Goal: Information Seeking & Learning: Learn about a topic

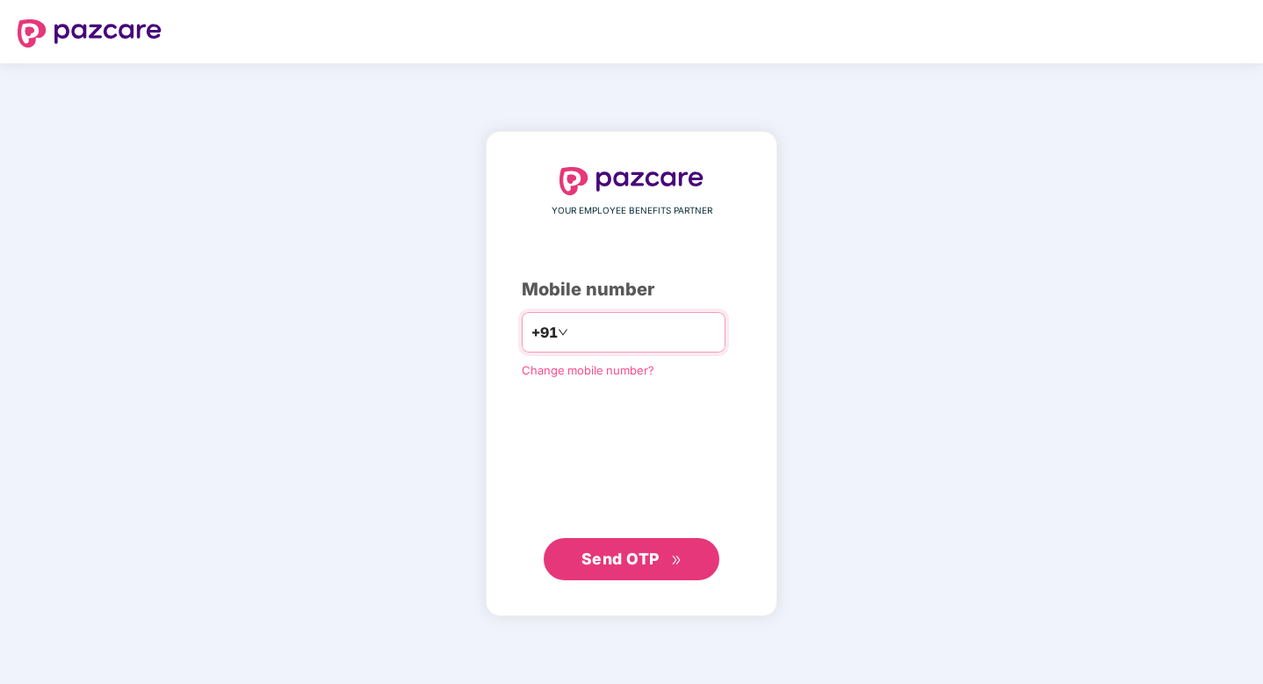
type input "**********"
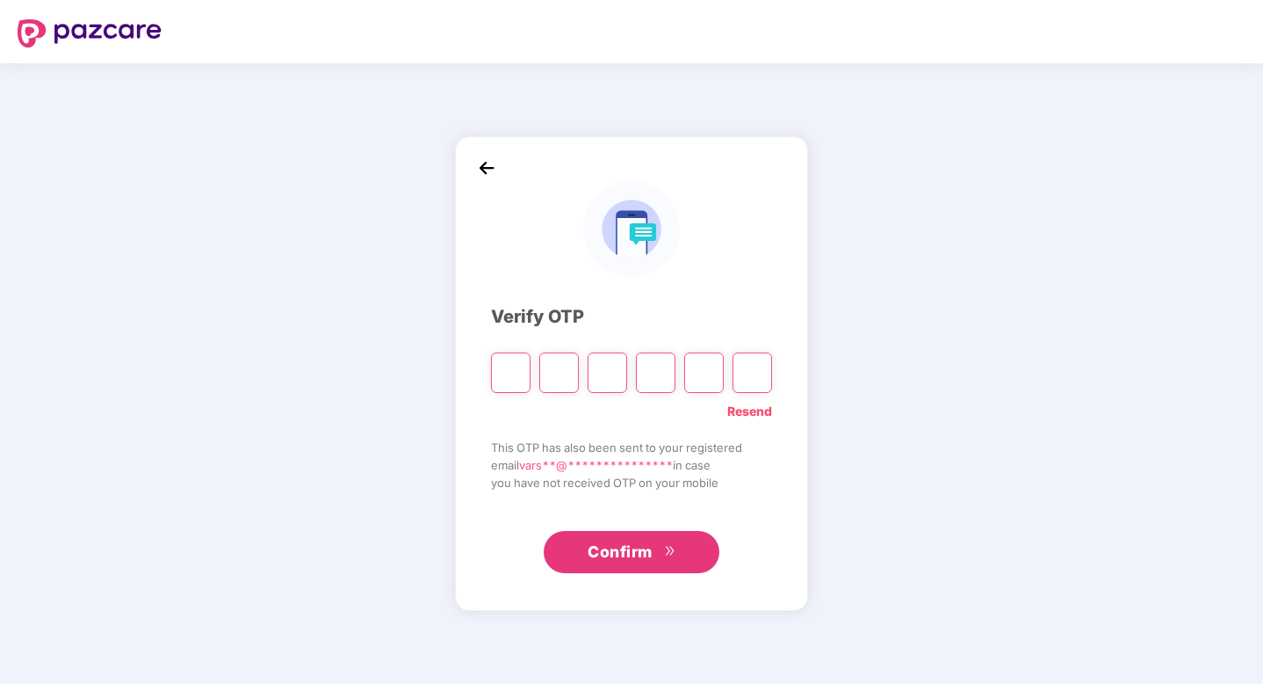
type input "*"
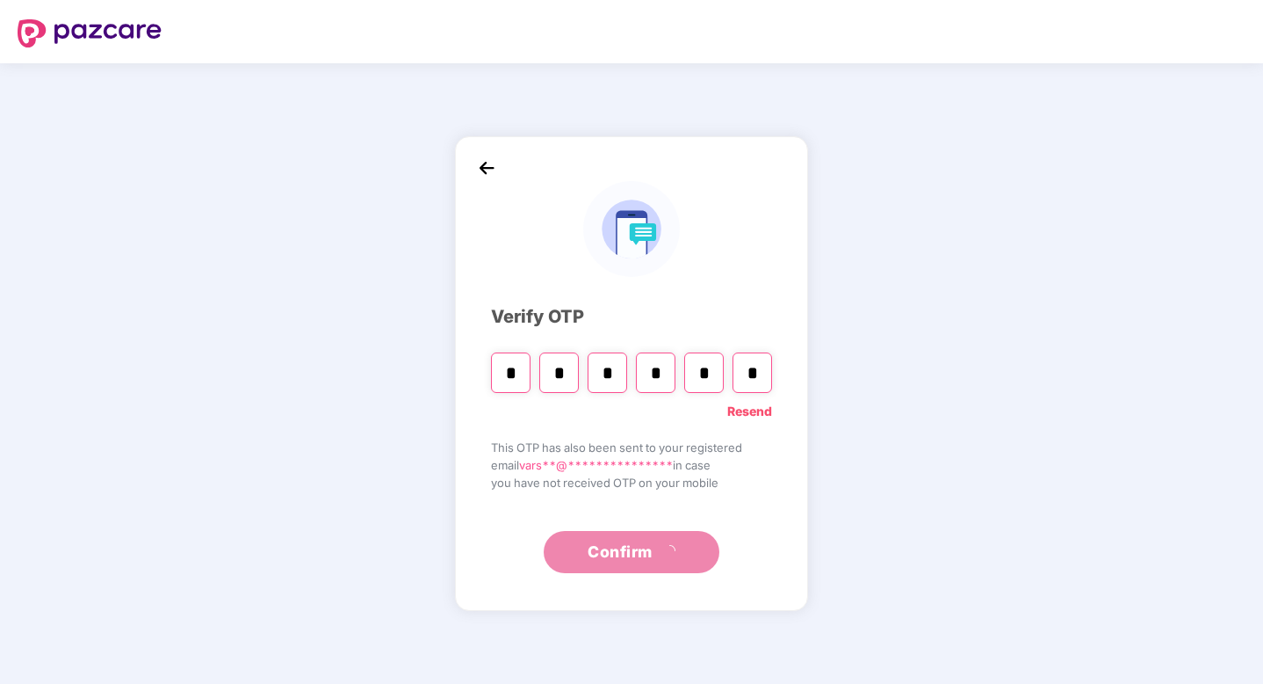
type input "*"
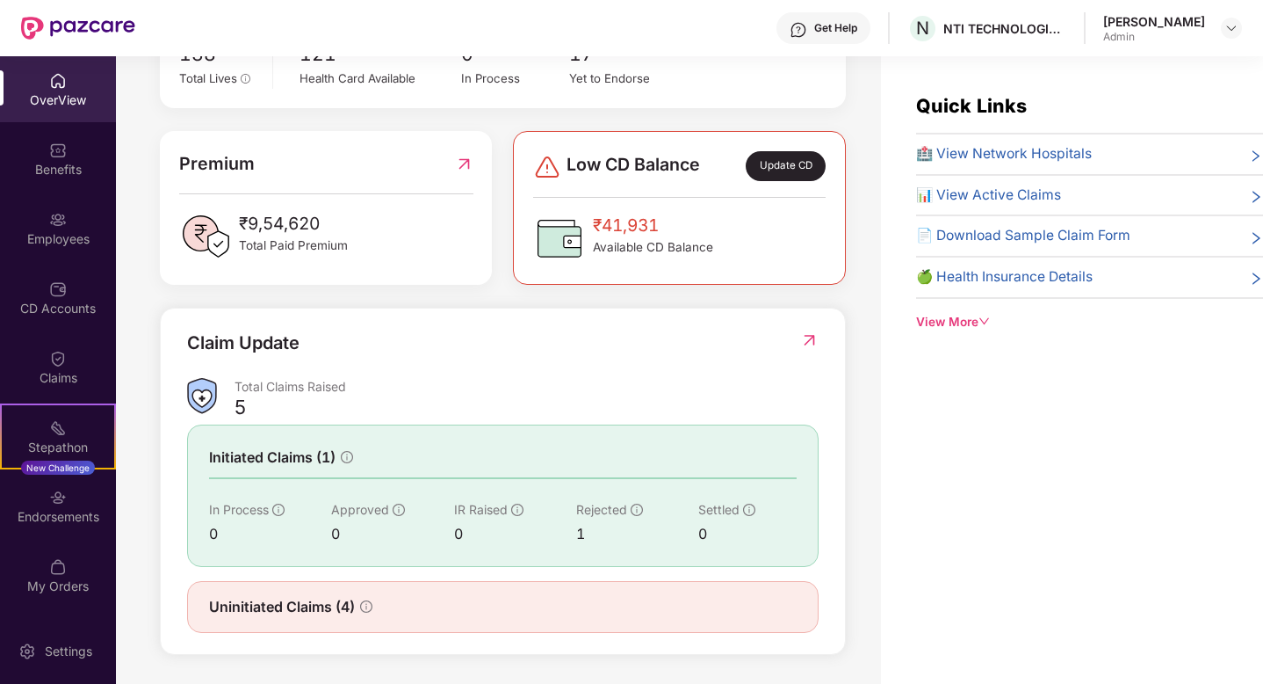
click at [966, 320] on div "View More" at bounding box center [1089, 322] width 347 height 18
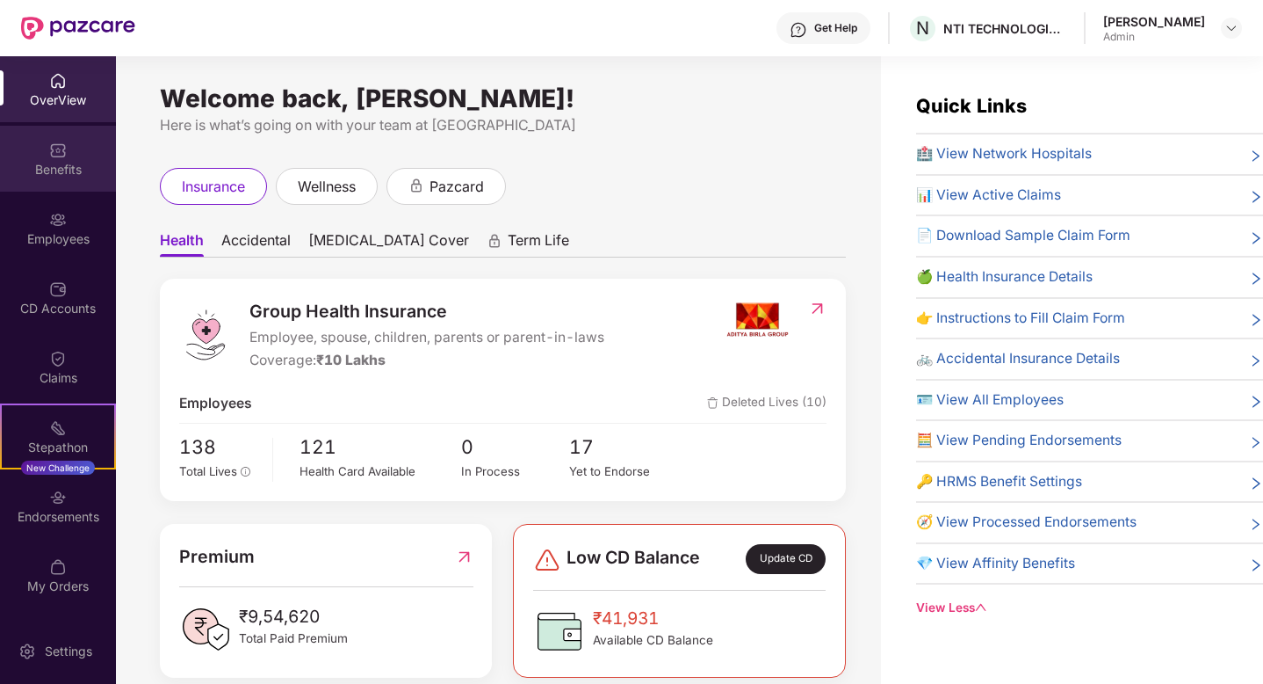
click at [82, 155] on div "Benefits" at bounding box center [58, 159] width 116 height 66
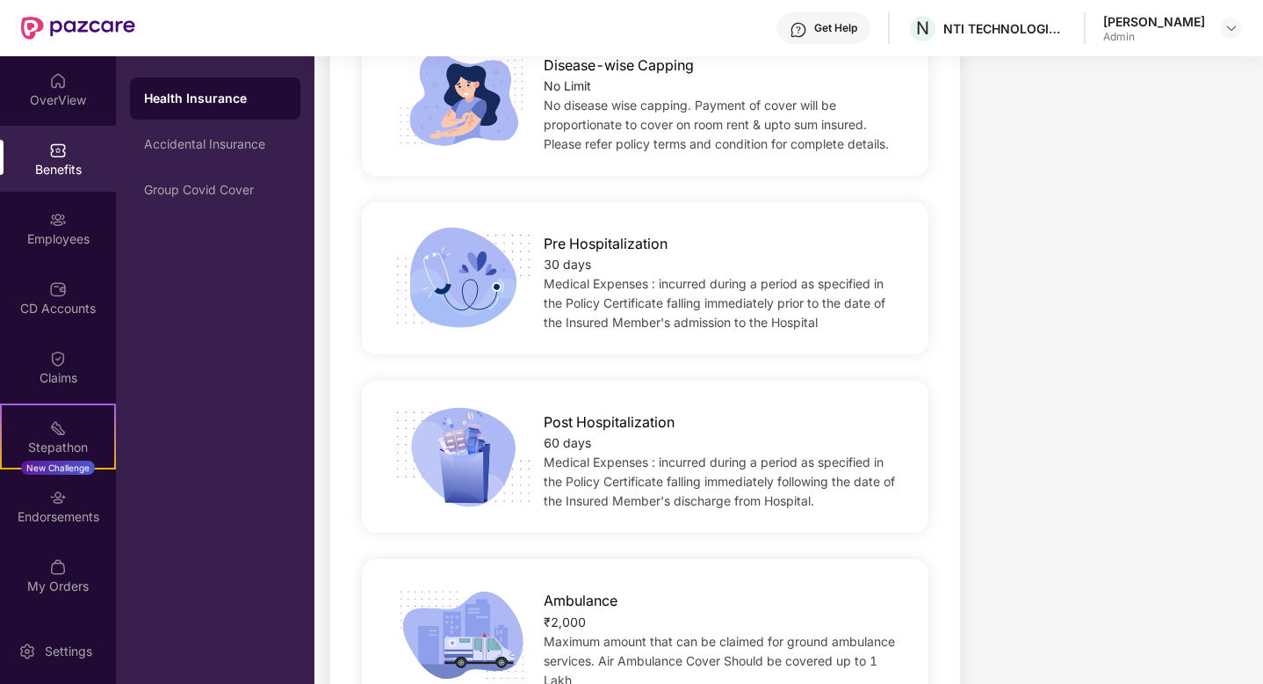
scroll to position [1526, 0]
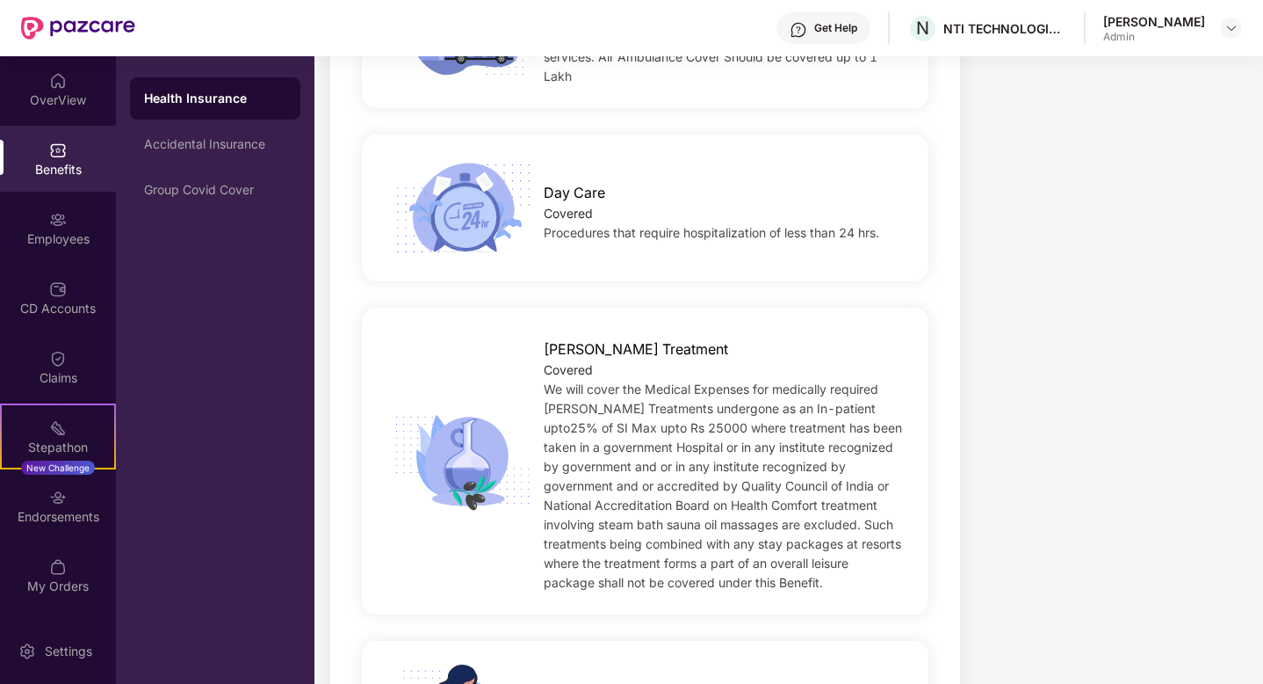
click at [699, 220] on div "Covered" at bounding box center [723, 213] width 358 height 19
click at [699, 219] on div "Covered" at bounding box center [723, 213] width 358 height 19
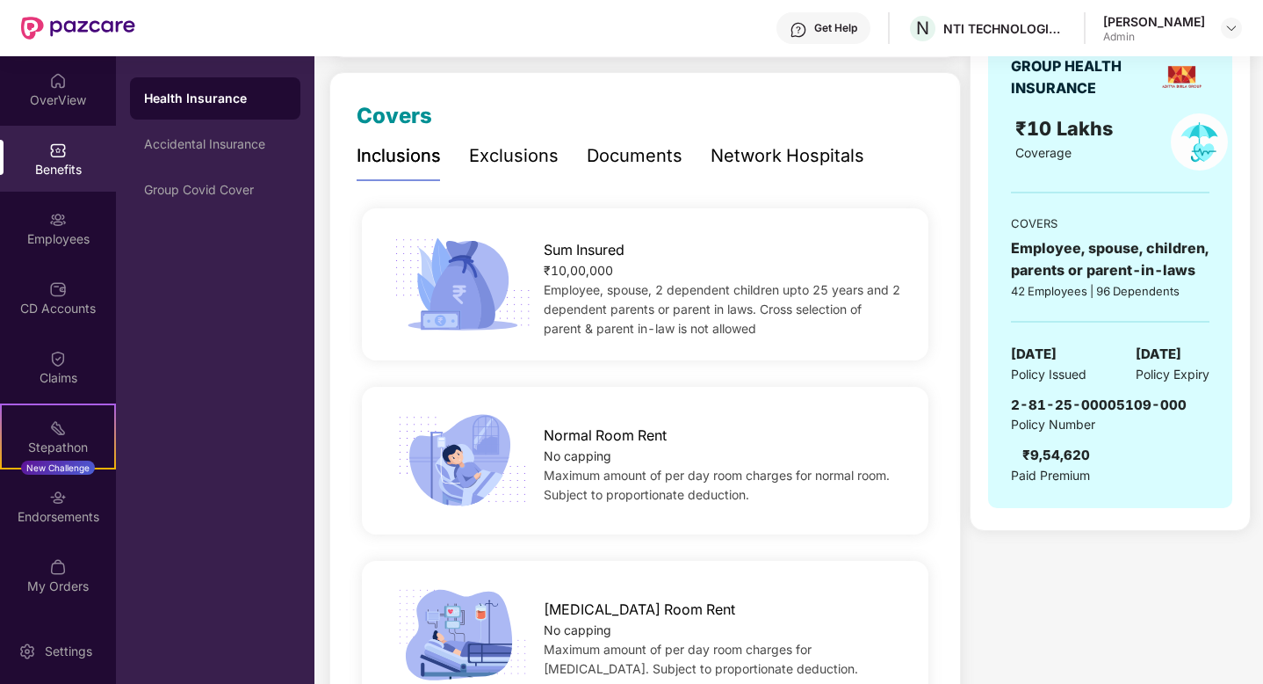
scroll to position [201, 0]
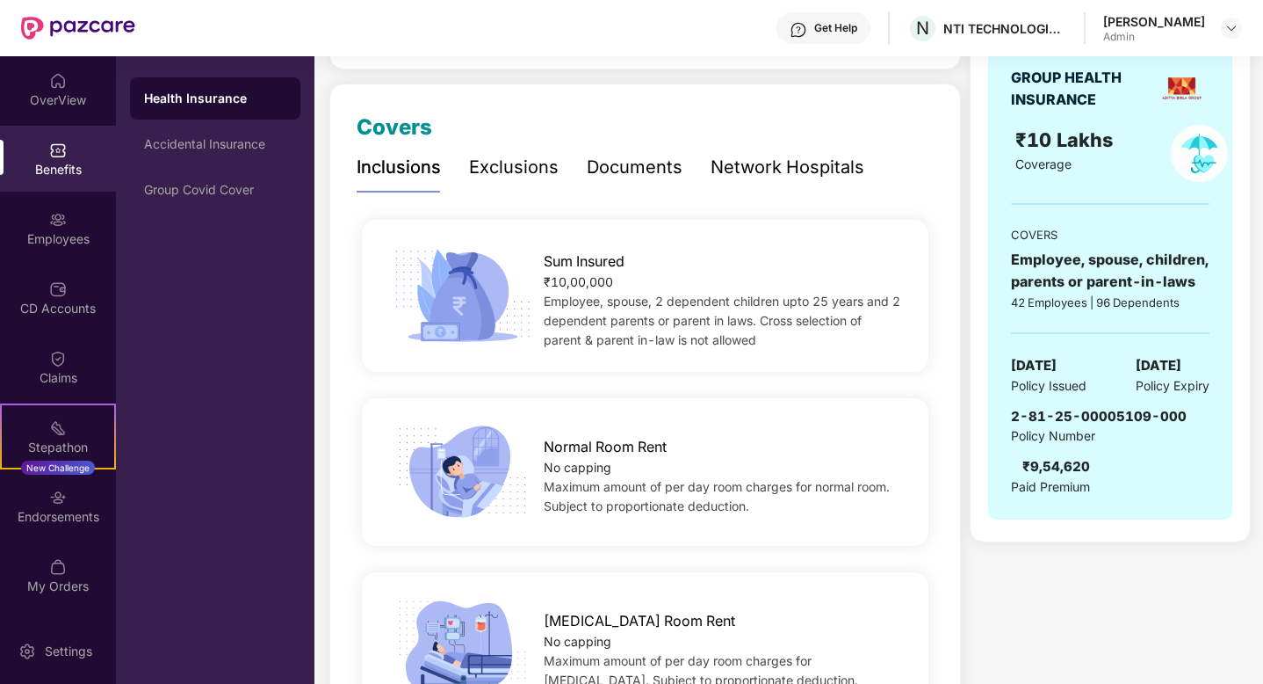
click at [807, 167] on div "Network Hospitals" at bounding box center [788, 167] width 154 height 27
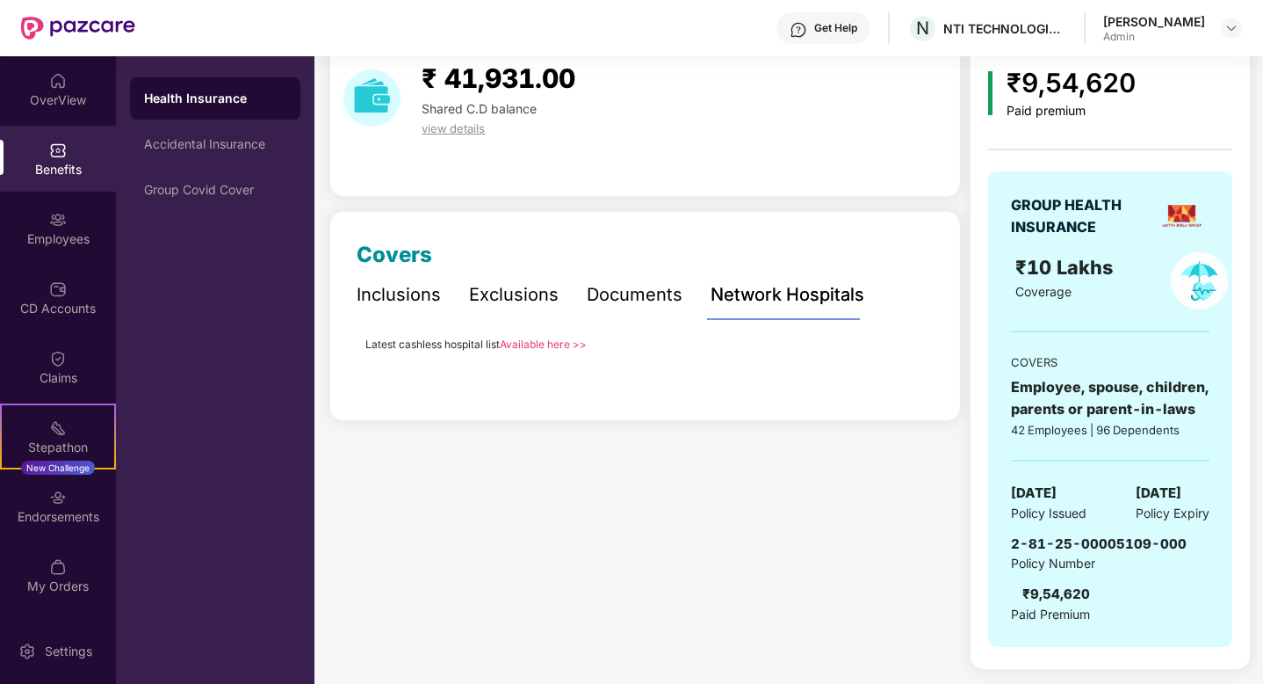
click at [558, 344] on link "Available here >>" at bounding box center [543, 343] width 87 height 13
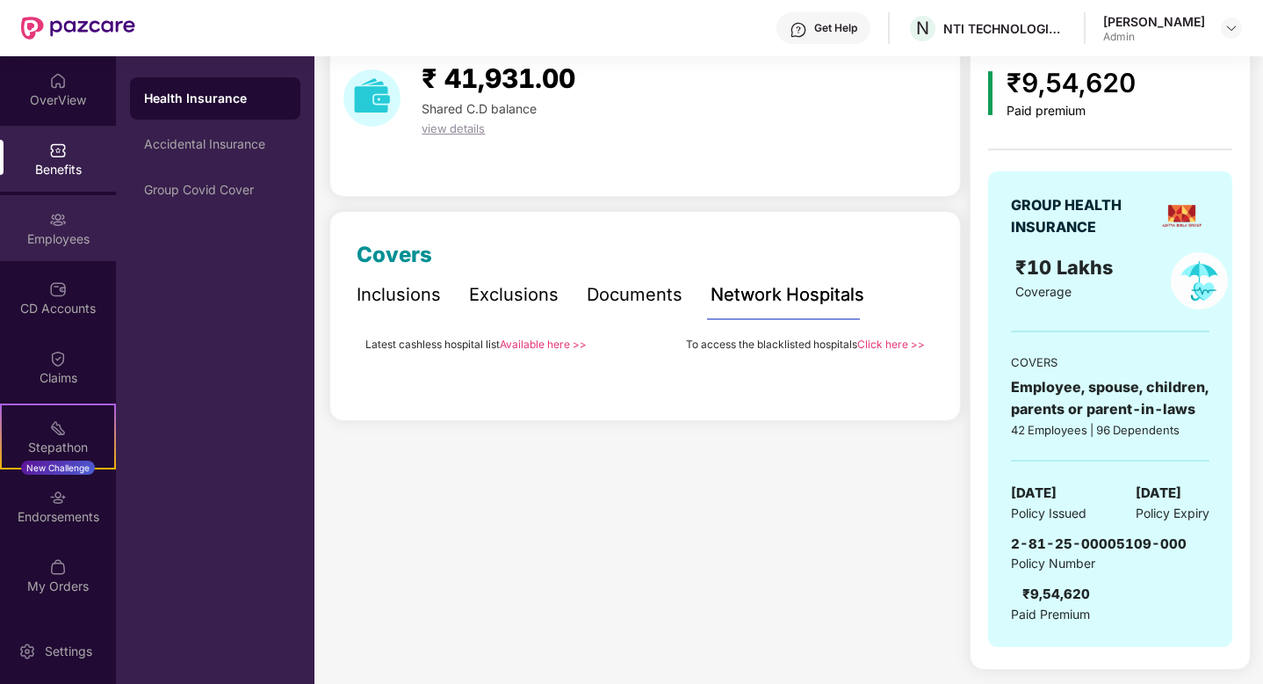
click at [20, 232] on div "Employees" at bounding box center [58, 238] width 116 height 18
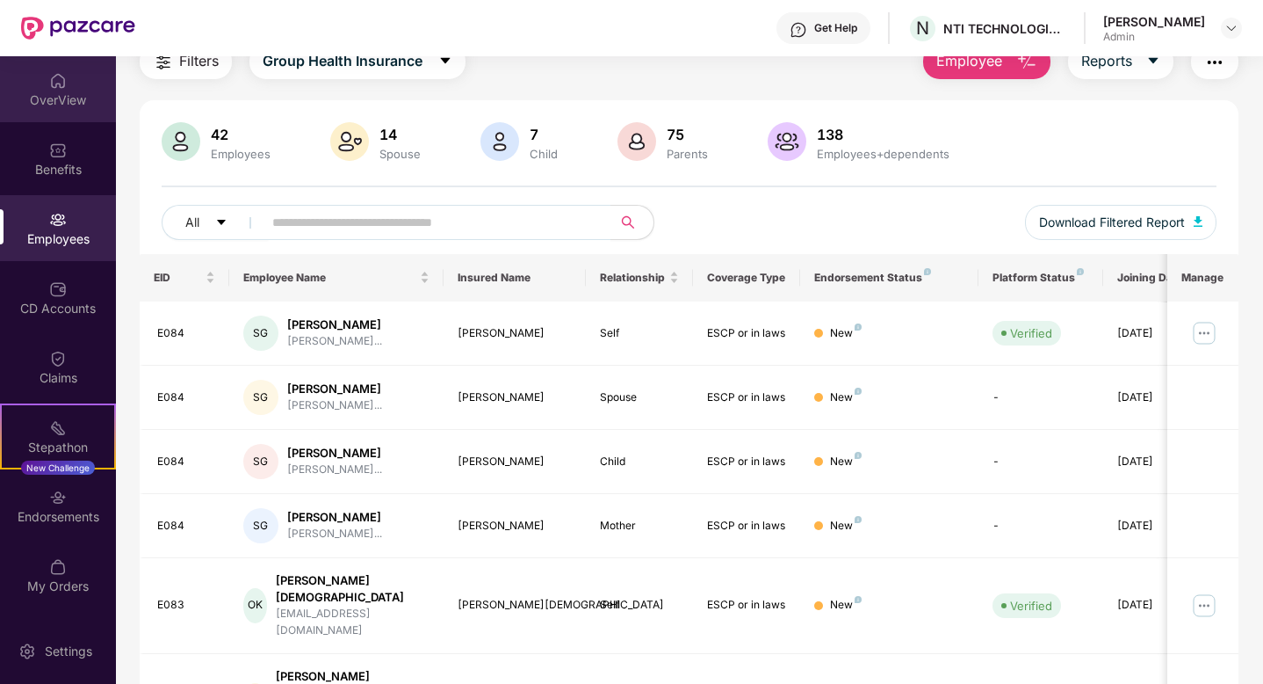
click at [57, 101] on div "OverView" at bounding box center [58, 100] width 116 height 18
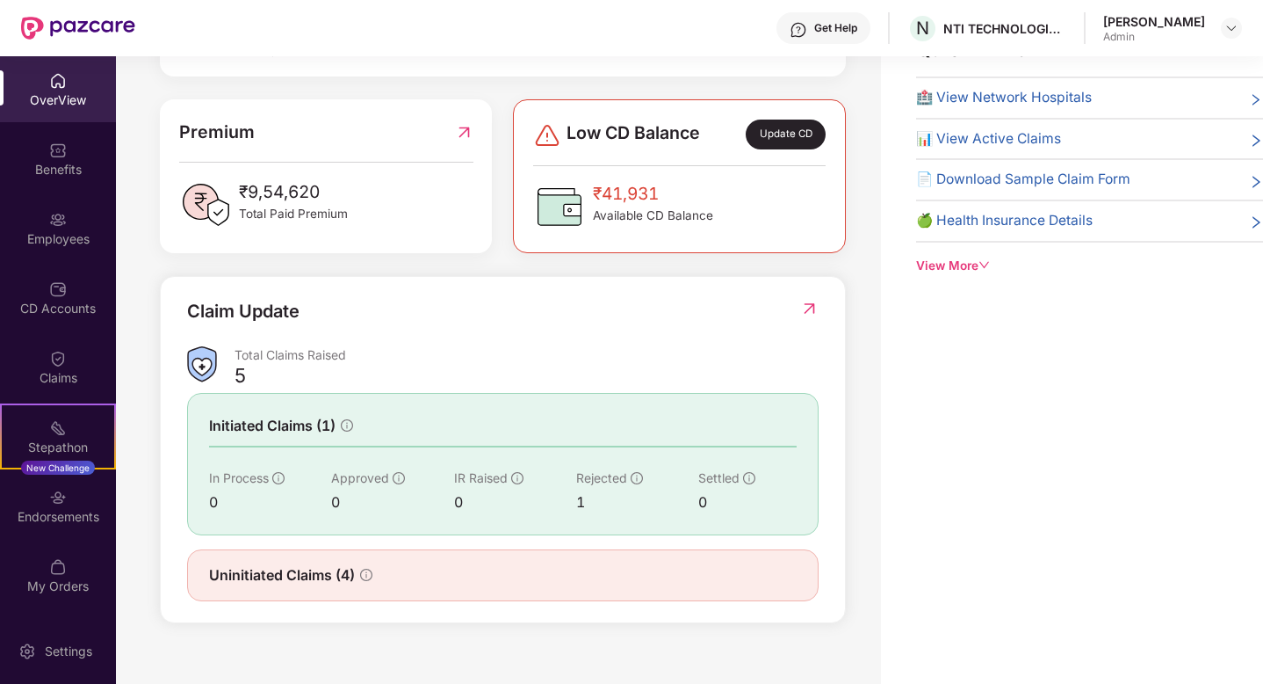
scroll to position [393, 0]
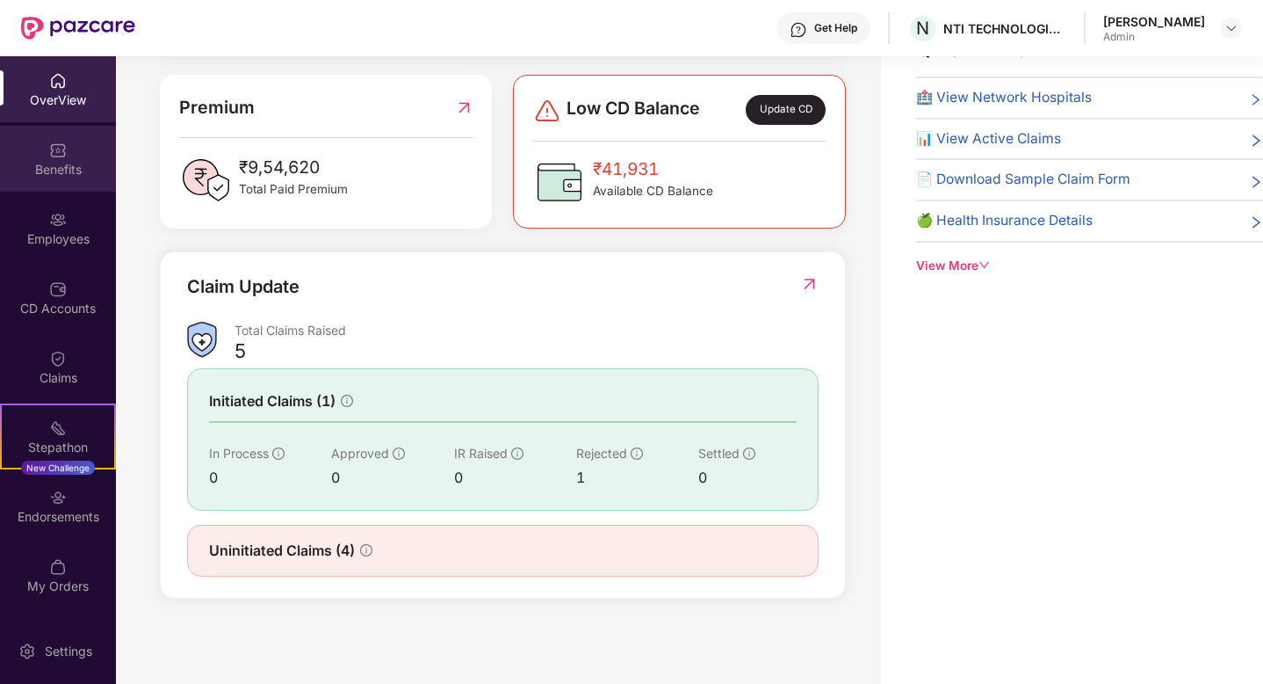
click at [78, 134] on div "Benefits" at bounding box center [58, 159] width 116 height 66
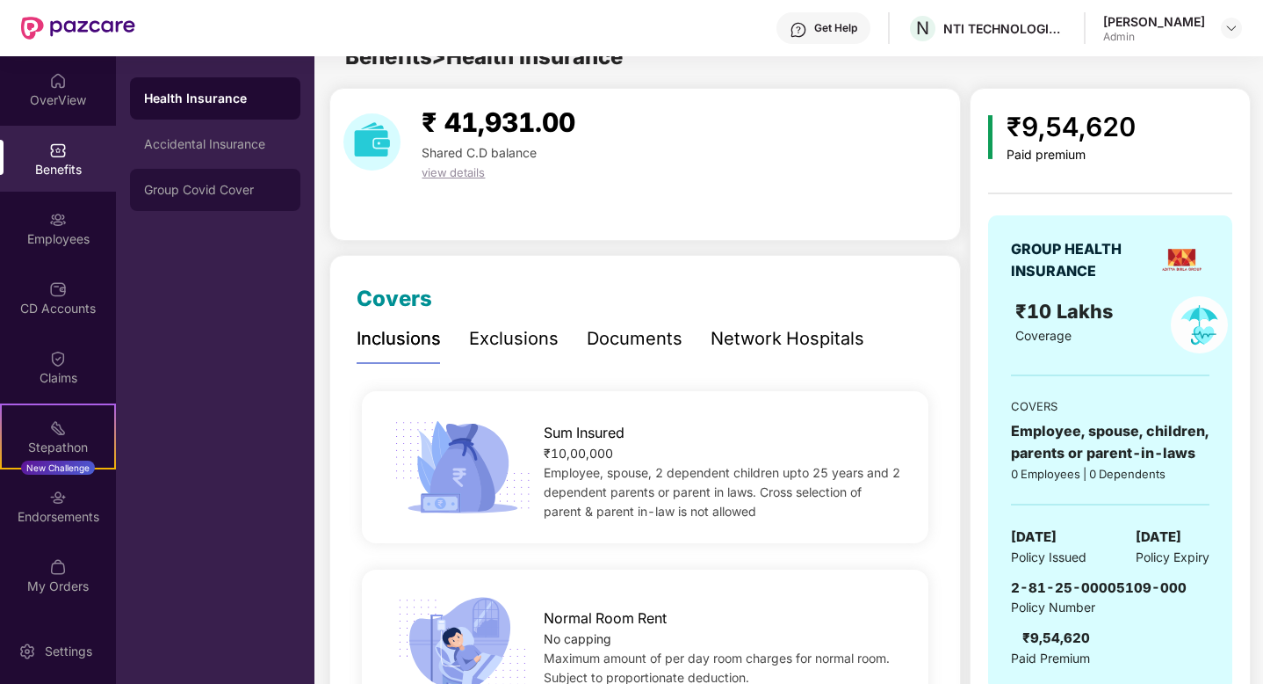
scroll to position [56, 0]
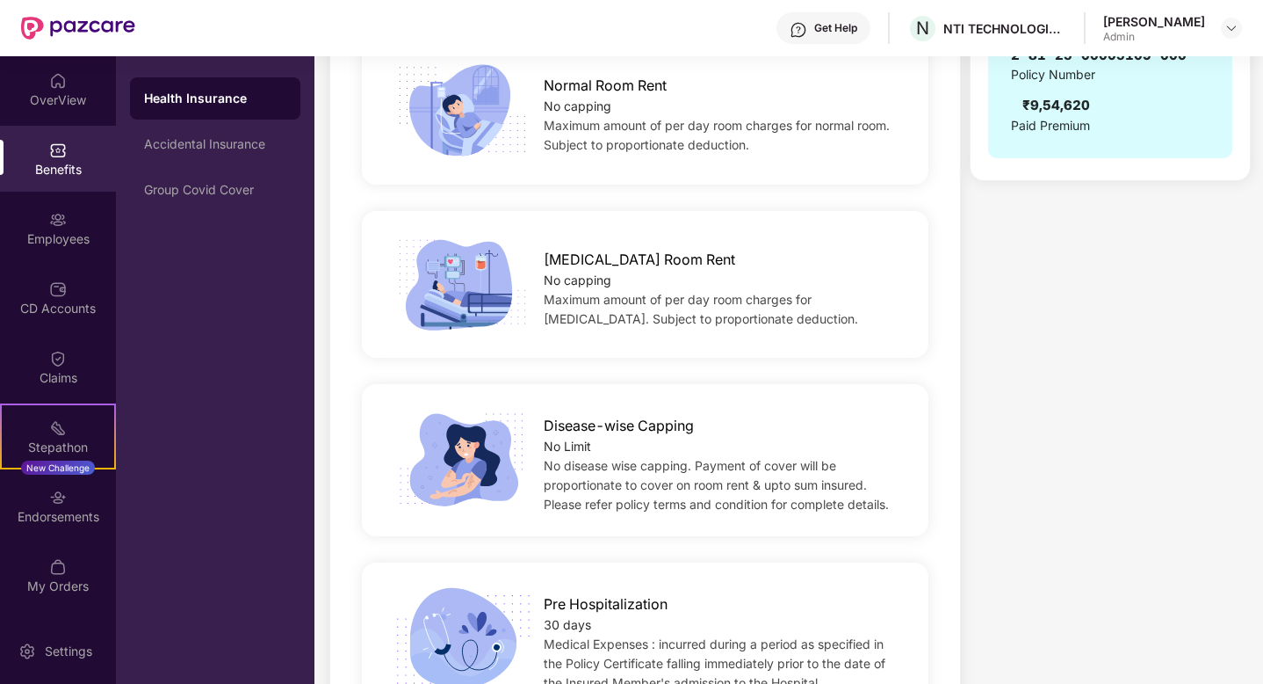
click at [557, 465] on span "No disease wise capping. Payment of cover will be proportionate to cover on roo…" at bounding box center [716, 485] width 345 height 54
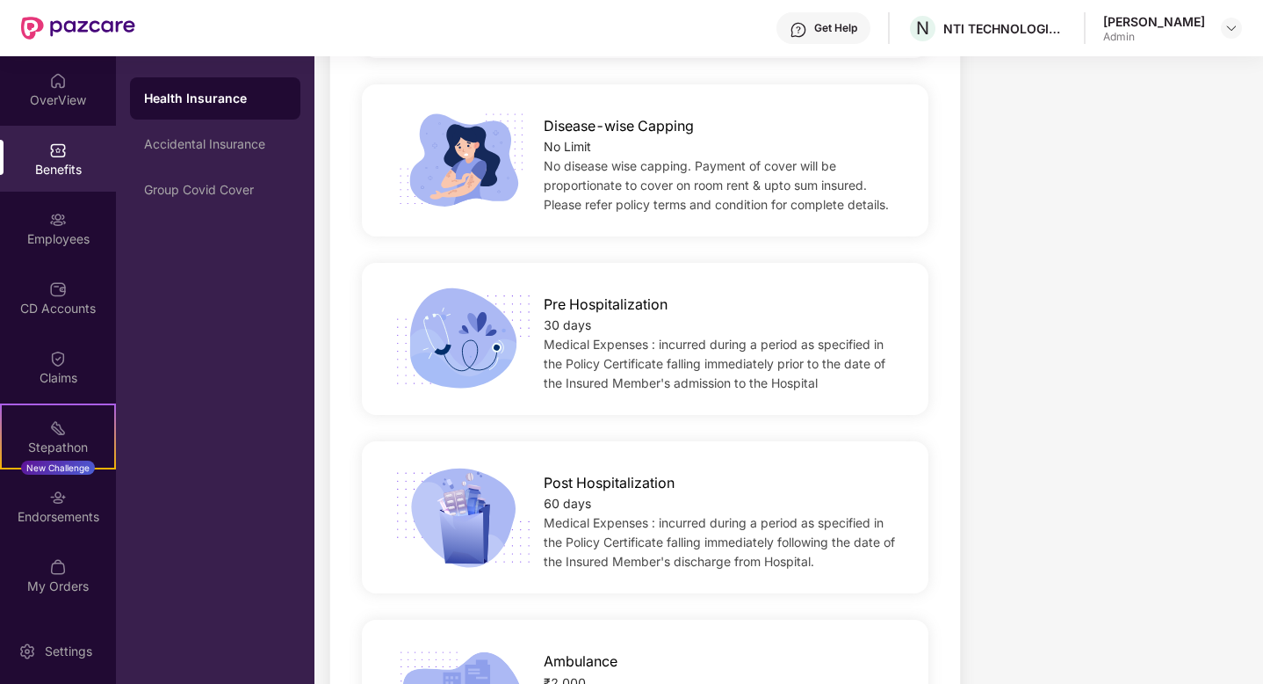
click at [557, 465] on div "Post Hospitalization" at bounding box center [723, 478] width 358 height 31
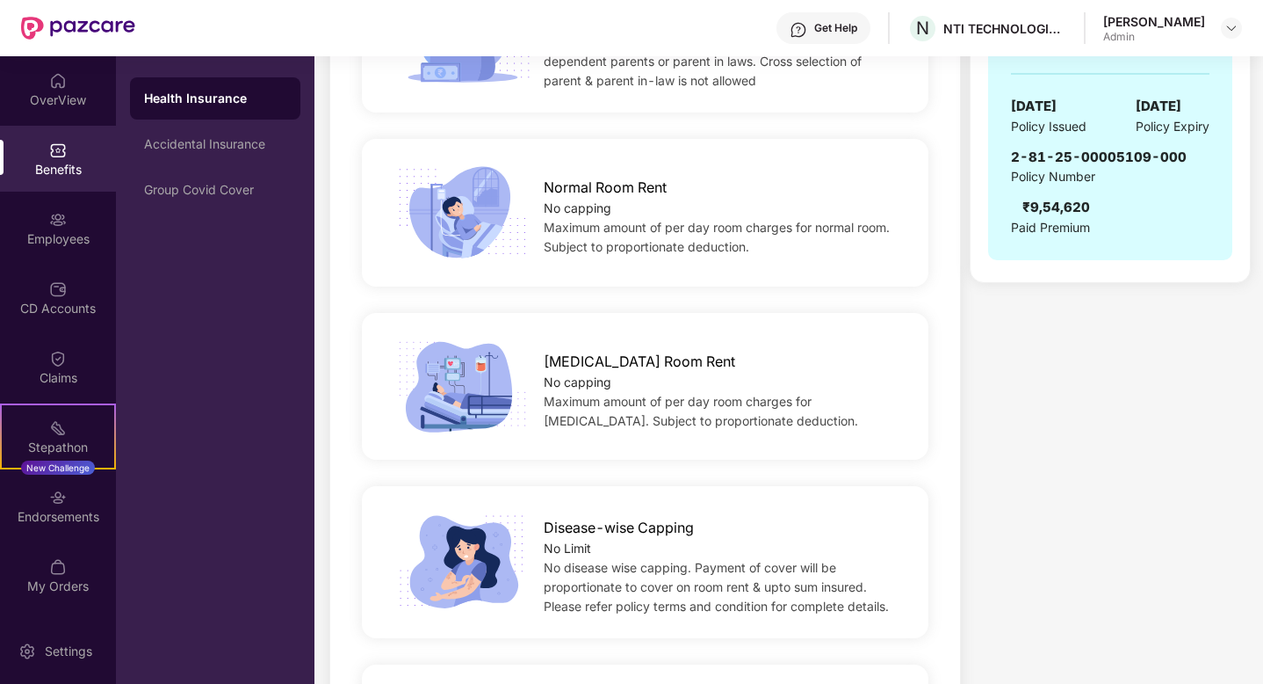
scroll to position [209, 0]
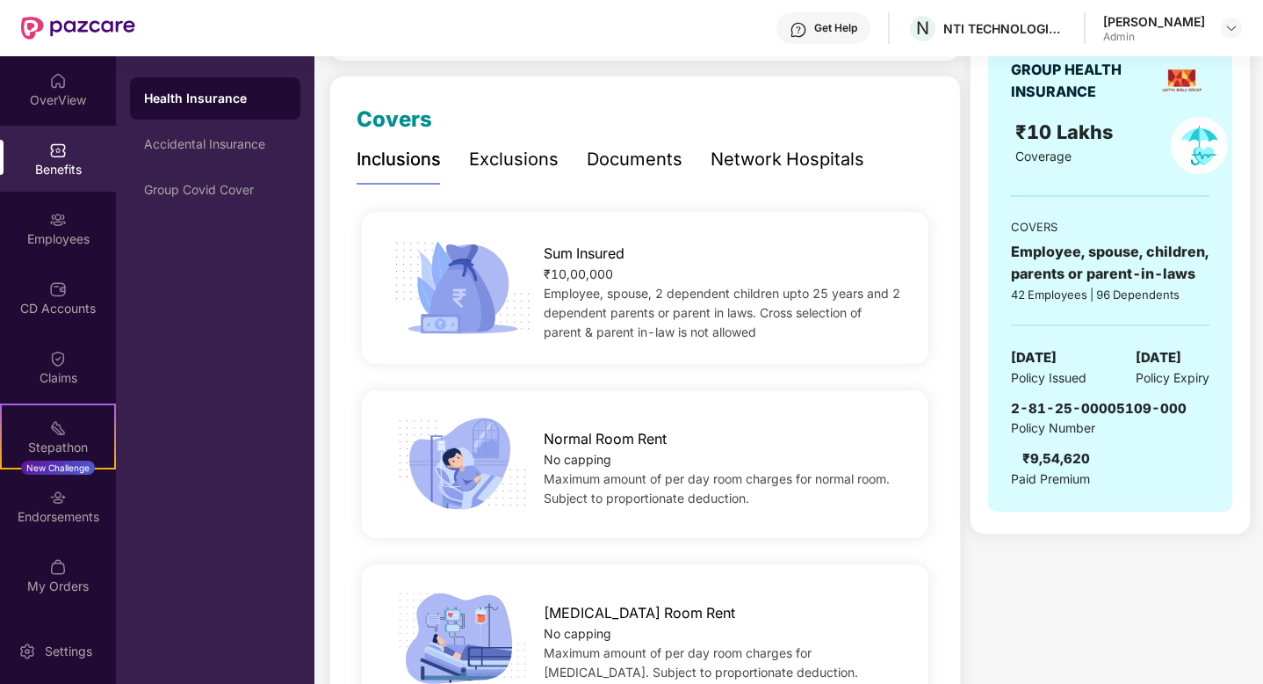
click at [526, 156] on div "Exclusions" at bounding box center [514, 159] width 90 height 27
